Goal: Register for event/course

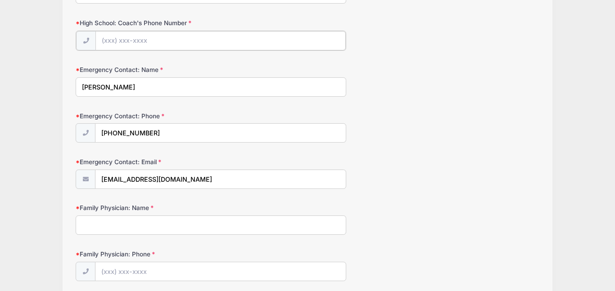
click at [168, 38] on input "High School: Coach's Phone Number" at bounding box center [220, 40] width 250 height 19
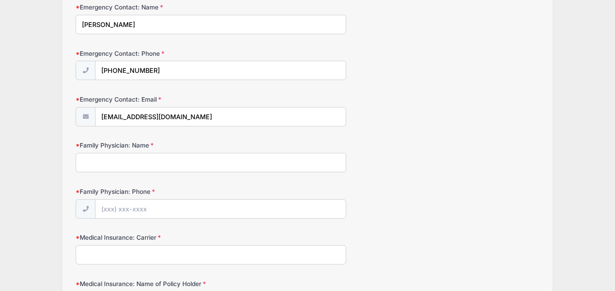
type input "[PHONE_NUMBER]"
click at [127, 167] on input "Family Physician: Name" at bounding box center [211, 162] width 270 height 19
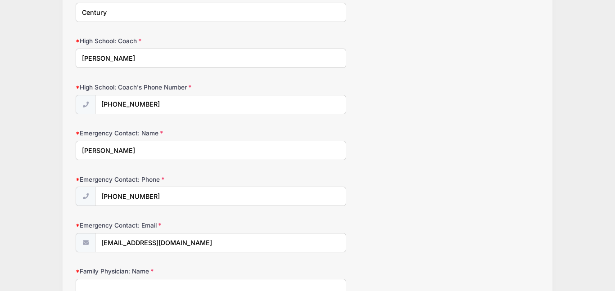
scroll to position [181, 0]
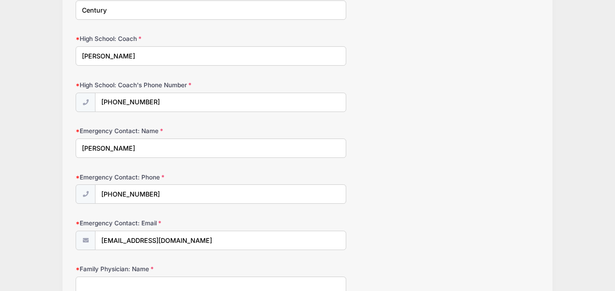
click at [391, 152] on div "Emergency Contact: Name [PERSON_NAME]" at bounding box center [307, 141] width 463 height 31
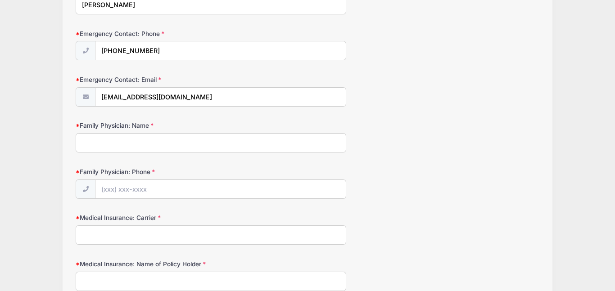
scroll to position [325, 0]
click at [117, 148] on input "Family Physician: Name" at bounding box center [211, 142] width 270 height 19
type input "[PERSON_NAME]"
click at [122, 193] on input "Family Physician: Phone" at bounding box center [220, 189] width 250 height 19
click at [134, 192] on input "Family Physician: Phone" at bounding box center [220, 189] width 250 height 19
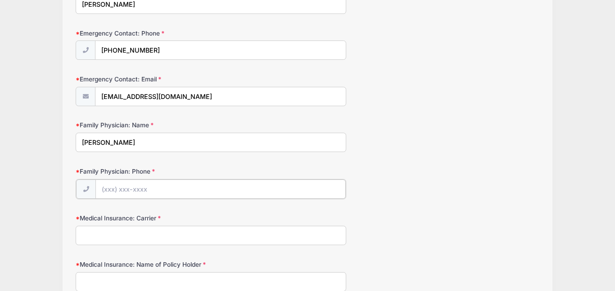
paste input "[PHONE_NUMBER]"
type input "[PHONE_NUMBER]"
click at [134, 238] on input "Medical Insurance: Carrier" at bounding box center [211, 234] width 270 height 19
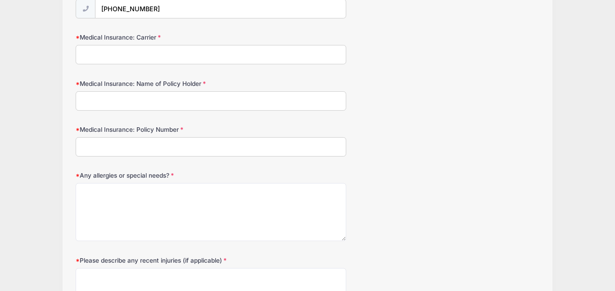
scroll to position [510, 0]
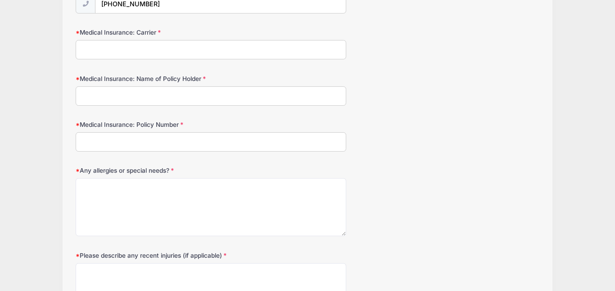
click at [86, 48] on input "Medical Insurance: Carrier" at bounding box center [211, 49] width 270 height 19
type input "Cigna"
click at [115, 100] on input "Medical Insurance: Name of Policy Holder" at bounding box center [211, 95] width 270 height 19
type input "[PERSON_NAME]"
click at [106, 135] on input "Medical Insurance: Policy Number" at bounding box center [211, 141] width 270 height 19
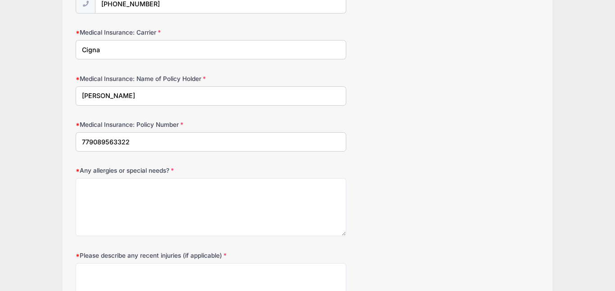
type input "779089563322"
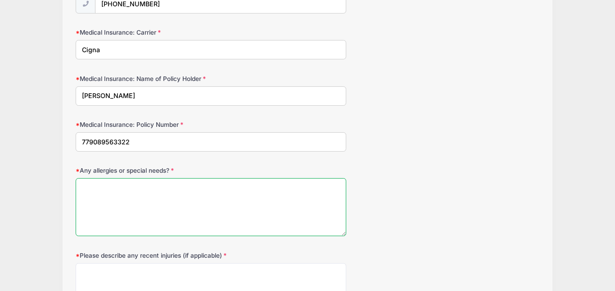
click at [108, 179] on textarea "Any allergies or special needs?" at bounding box center [211, 207] width 270 height 58
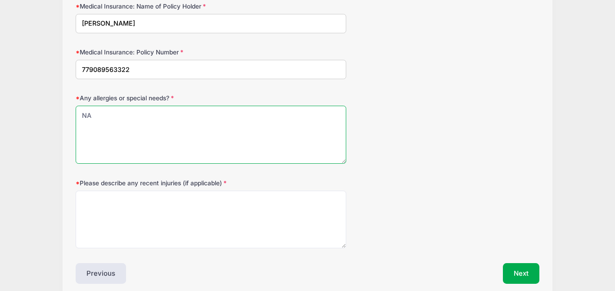
scroll to position [583, 0]
type textarea "NA"
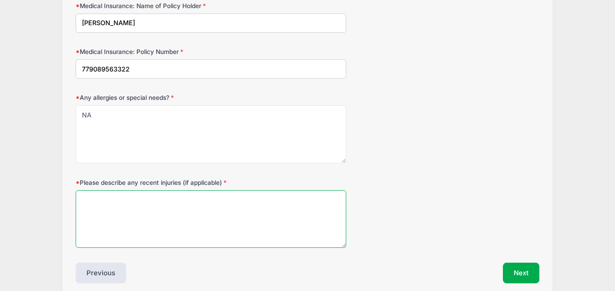
click at [101, 203] on textarea "Please describe any recent injuries (if applicable)" at bounding box center [211, 219] width 270 height 58
type textarea "NA"
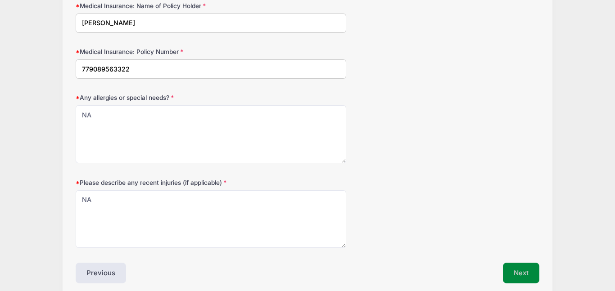
click at [513, 273] on button "Next" at bounding box center [521, 273] width 36 height 21
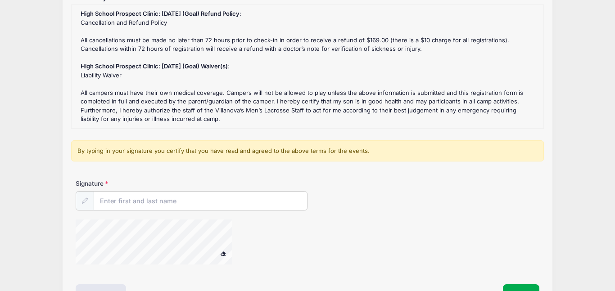
scroll to position [129, 0]
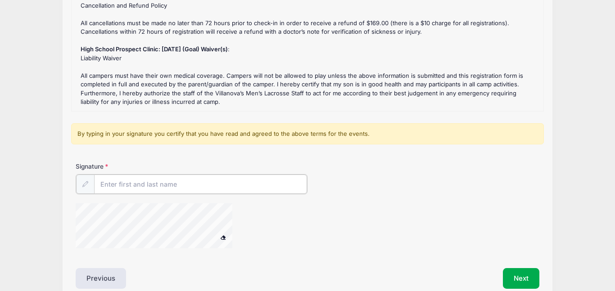
click at [135, 184] on input "Signature" at bounding box center [200, 184] width 213 height 19
type input "D. Ushamirsky"
click at [277, 234] on div at bounding box center [230, 226] width 309 height 48
click at [223, 238] on span at bounding box center [223, 236] width 6 height 5
click at [279, 216] on div at bounding box center [230, 226] width 309 height 48
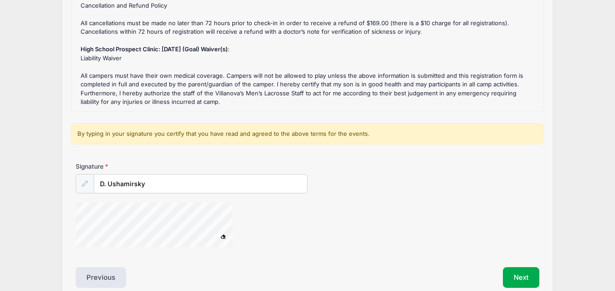
scroll to position [173, 0]
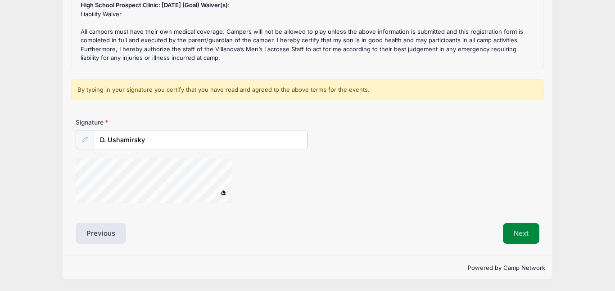
click at [514, 232] on button "Next" at bounding box center [521, 233] width 36 height 21
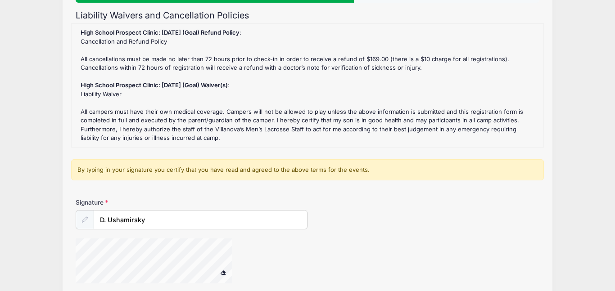
scroll to position [99, 0]
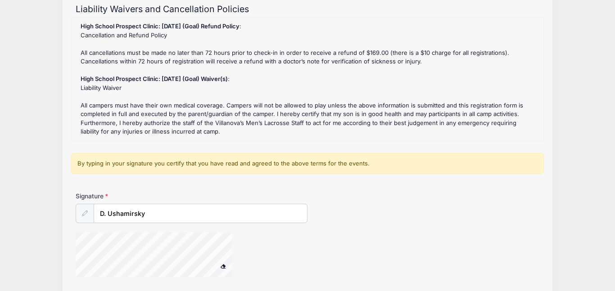
click at [84, 215] on icon at bounding box center [85, 214] width 6 height 6
click at [156, 166] on div "By typing in your signature you certify that you have read and agreed to the ab…" at bounding box center [307, 164] width 472 height 22
click at [225, 266] on span at bounding box center [223, 266] width 6 height 5
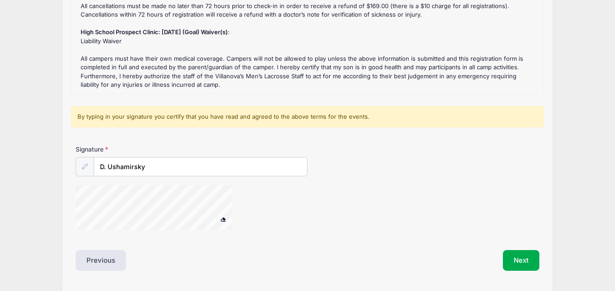
scroll to position [148, 0]
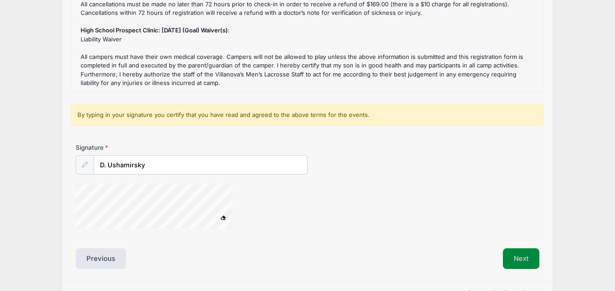
click at [512, 262] on button "Next" at bounding box center [521, 258] width 36 height 21
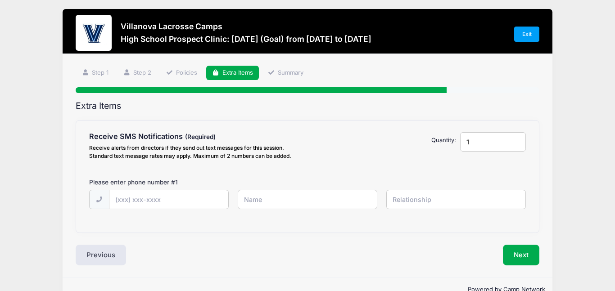
scroll to position [0, 0]
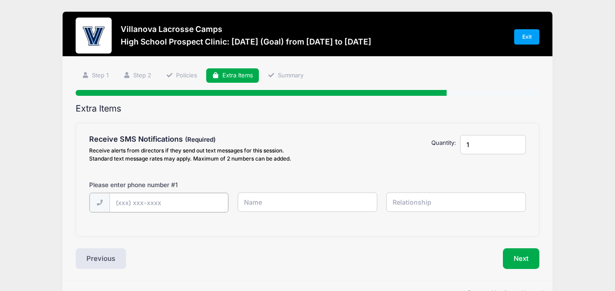
click at [0, 0] on input "text" at bounding box center [0, 0] width 0 height 0
type input "[PHONE_NUMBER]"
click at [0, 0] on input "text" at bounding box center [0, 0] width 0 height 0
click at [0, 0] on input "Dmitry" at bounding box center [0, 0] width 0 height 0
type input "[PERSON_NAME]"
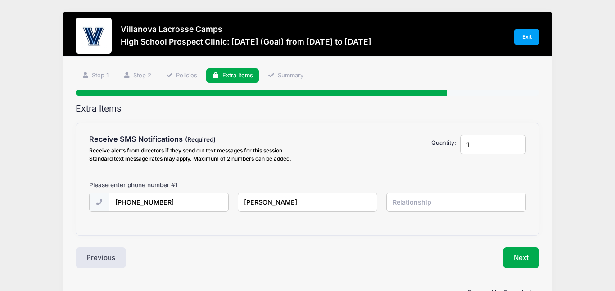
click at [0, 0] on input "text" at bounding box center [0, 0] width 0 height 0
type input "Father"
click at [519, 256] on button "Next" at bounding box center [521, 257] width 36 height 21
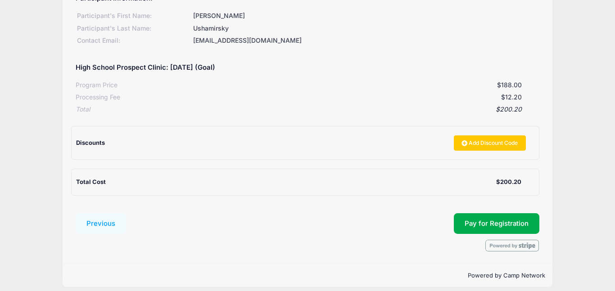
scroll to position [135, 0]
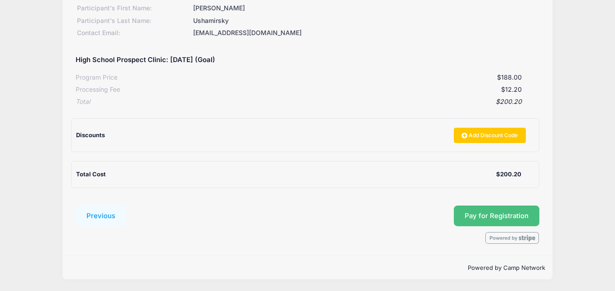
click at [497, 217] on span "Pay for Registration" at bounding box center [496, 216] width 64 height 8
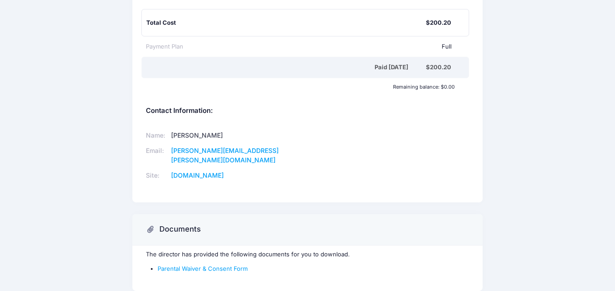
scroll to position [207, 0]
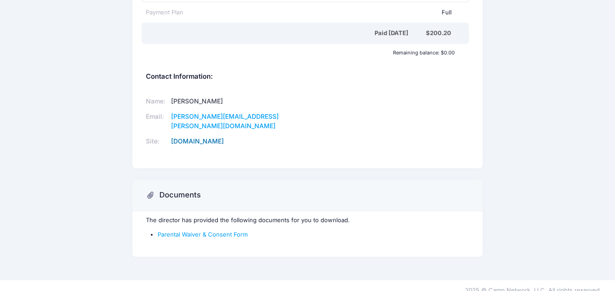
click at [224, 137] on link "[DOMAIN_NAME]" at bounding box center [197, 141] width 53 height 8
